Goal: Check status: Check status

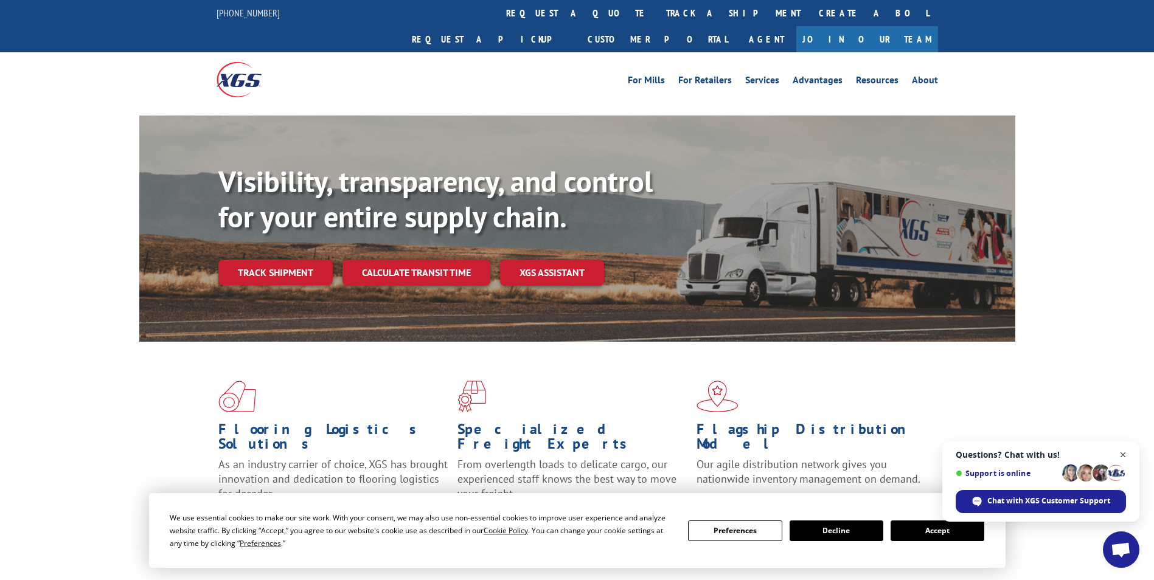
click at [1124, 458] on span "Close chat" at bounding box center [1122, 455] width 15 height 15
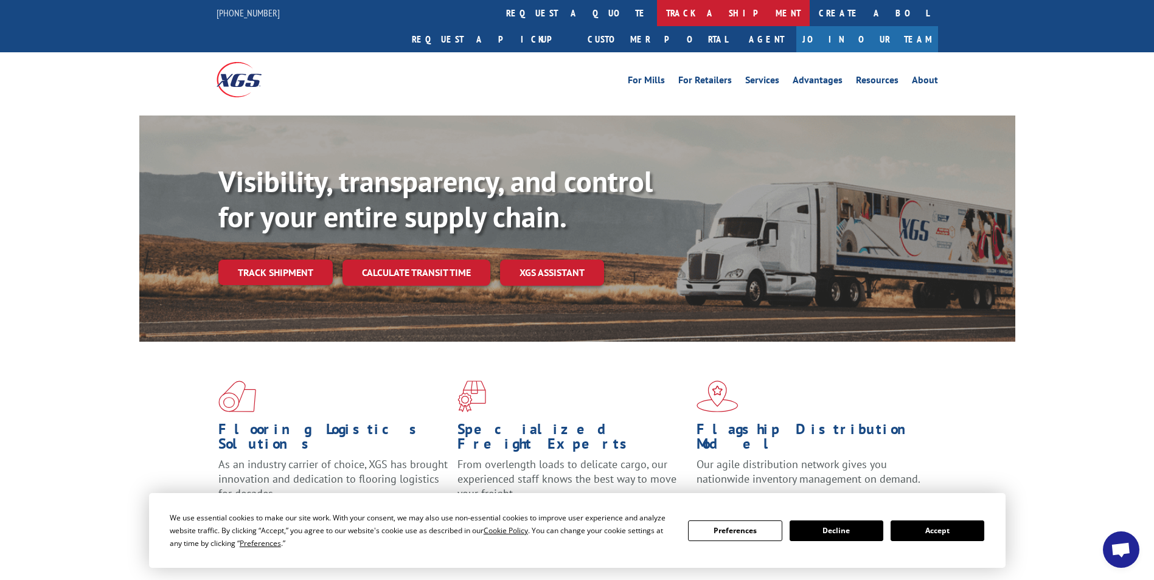
click at [657, 15] on link "track a shipment" at bounding box center [733, 13] width 153 height 26
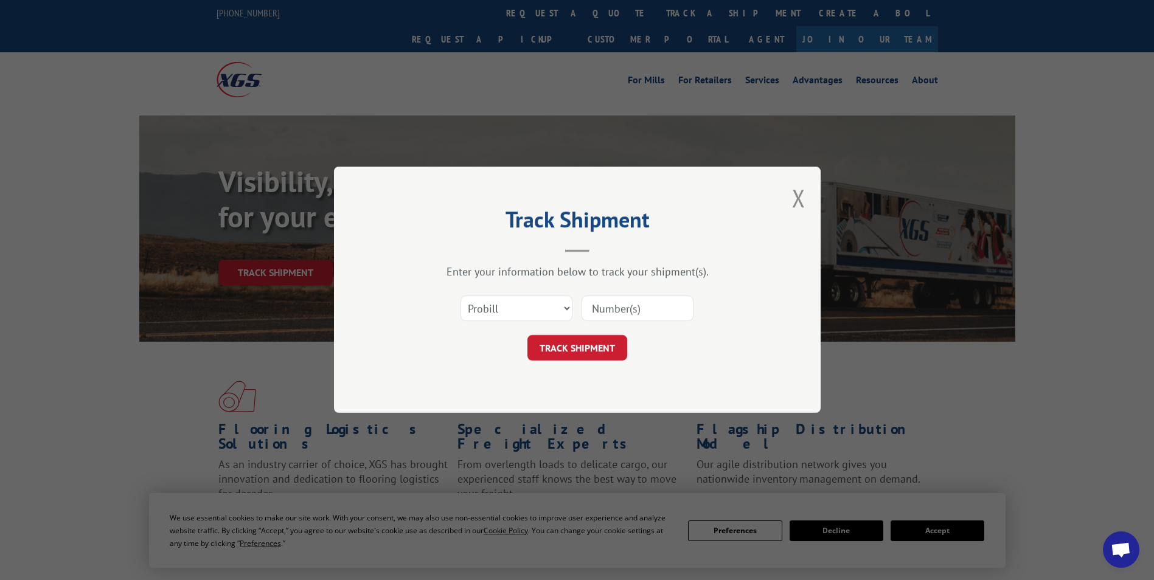
click at [616, 311] on input at bounding box center [637, 309] width 112 height 26
type input "479954170443"
click button "TRACK SHIPMENT" at bounding box center [577, 349] width 100 height 26
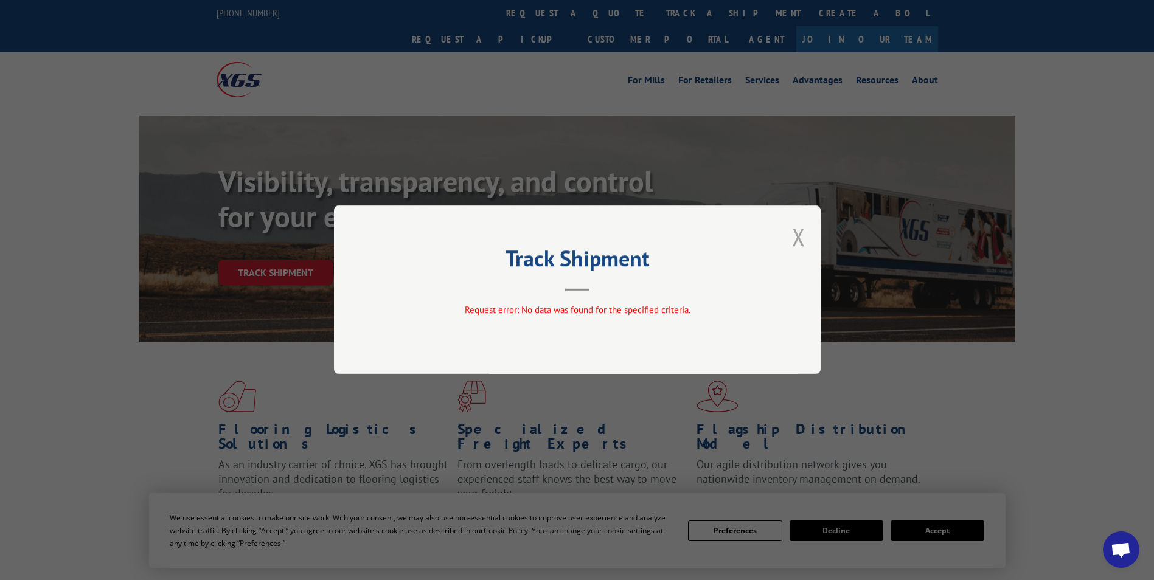
click at [803, 241] on button "Close modal" at bounding box center [798, 237] width 13 height 32
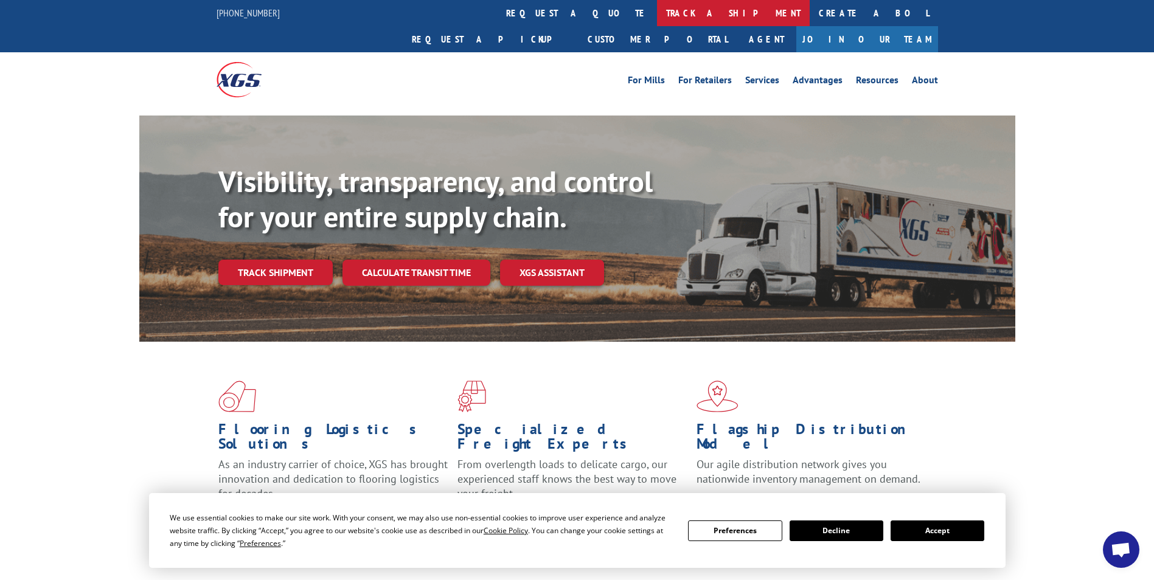
click at [657, 22] on link "track a shipment" at bounding box center [733, 13] width 153 height 26
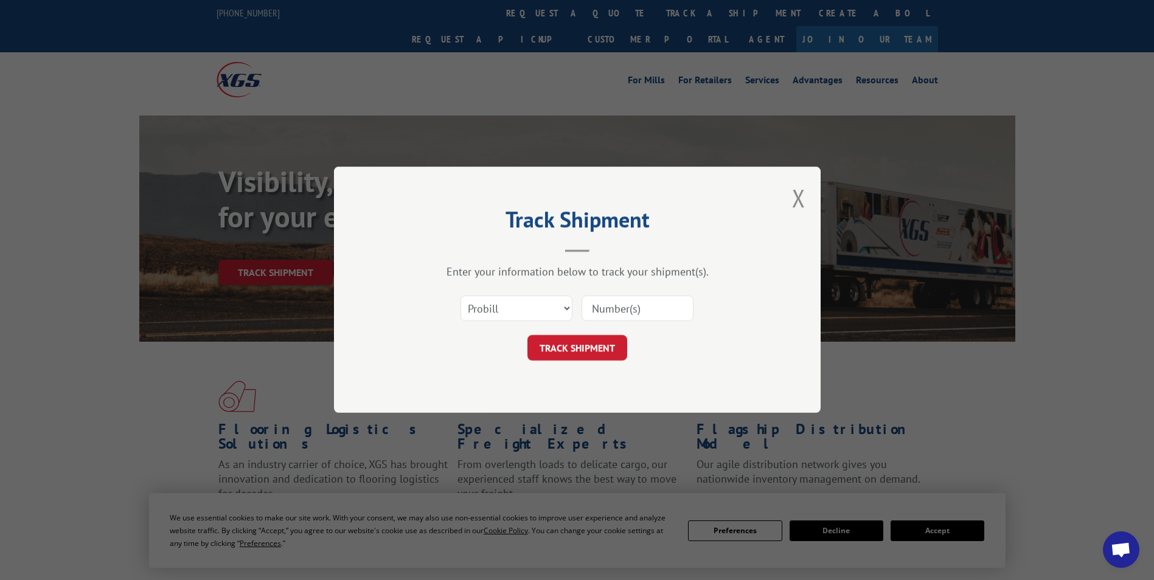
drag, startPoint x: 573, startPoint y: 306, endPoint x: 554, endPoint y: 301, distance: 20.1
click at [563, 303] on div "Select category... Probill BOL PO" at bounding box center [577, 309] width 365 height 40
click at [554, 301] on select "Select category... Probill BOL PO" at bounding box center [516, 309] width 112 height 26
click at [563, 303] on select "Select category... Probill BOL PO" at bounding box center [516, 309] width 112 height 26
click at [621, 320] on input at bounding box center [637, 309] width 112 height 26
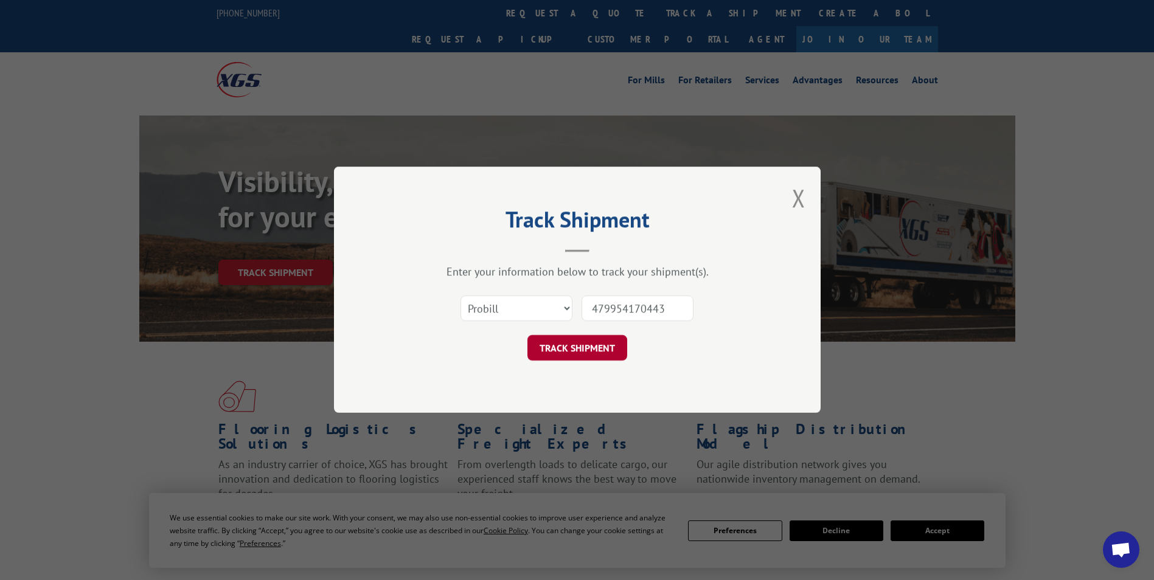
type input "479954170443"
click at [599, 359] on button "TRACK SHIPMENT" at bounding box center [577, 349] width 100 height 26
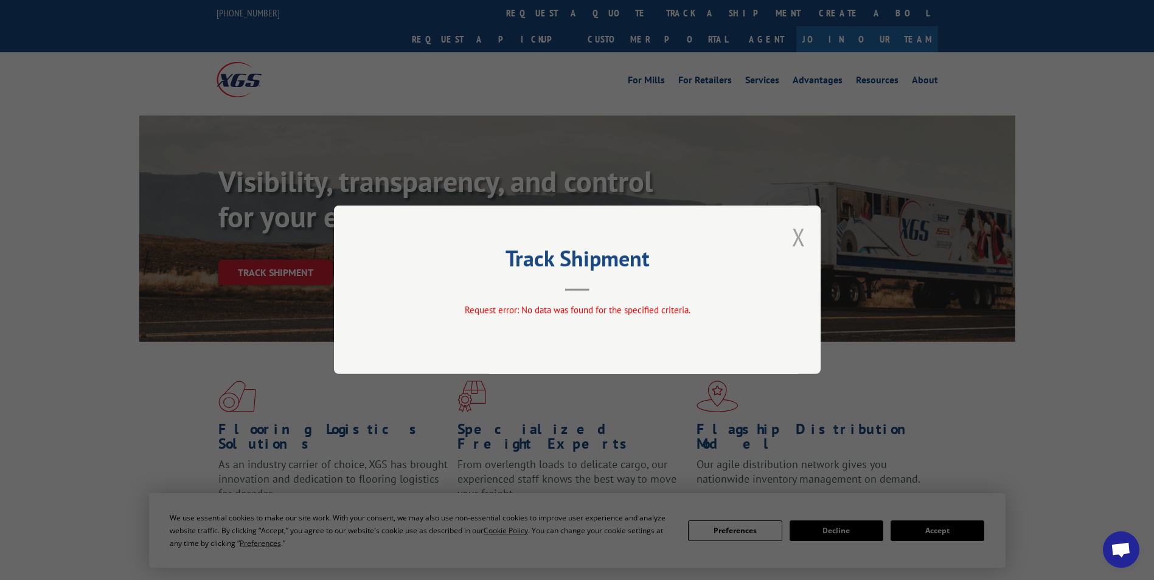
click at [793, 240] on button "Close modal" at bounding box center [798, 237] width 13 height 32
